Goal: Navigation & Orientation: Find specific page/section

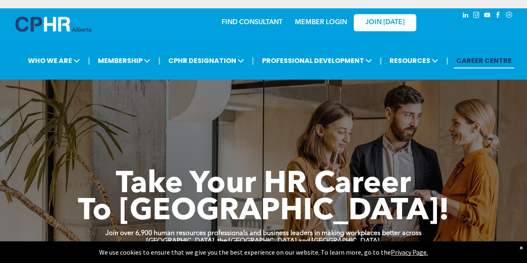
click at [322, 21] on link "MEMBER LOGIN" at bounding box center [321, 22] width 52 height 7
click at [316, 20] on link "MEMBER LOGIN" at bounding box center [321, 22] width 52 height 7
click at [46, 19] on img at bounding box center [53, 24] width 76 height 15
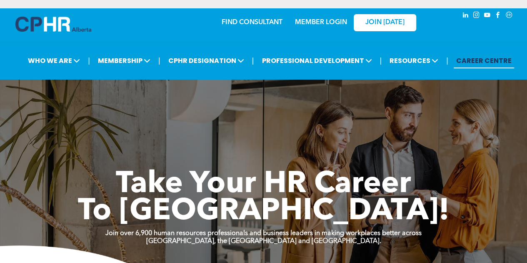
click at [312, 21] on link "MEMBER LOGIN" at bounding box center [321, 22] width 52 height 7
